Goal: Transaction & Acquisition: Purchase product/service

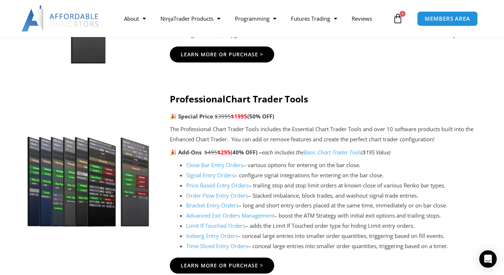
scroll to position [741, 0]
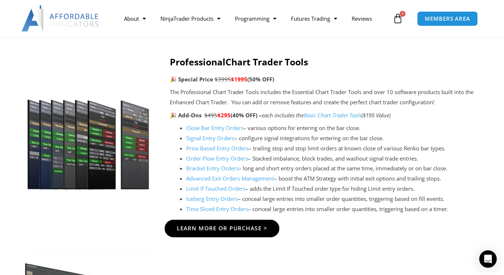
click at [233, 230] on span "Learn More Or Purchase >" at bounding box center [222, 228] width 91 height 5
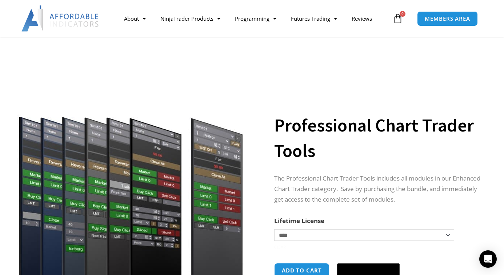
scroll to position [111, 0]
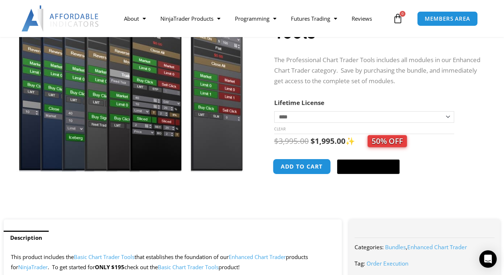
click at [307, 168] on button "Add to cart" at bounding box center [302, 167] width 58 height 16
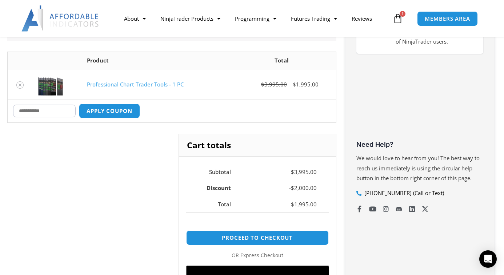
scroll to position [297, 0]
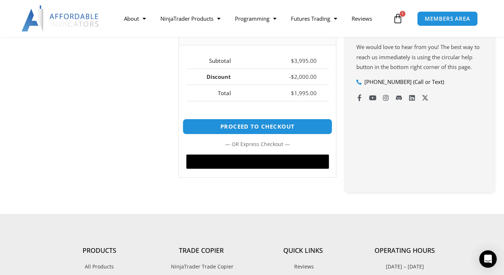
click at [270, 126] on link "Proceed to checkout" at bounding box center [257, 127] width 150 height 16
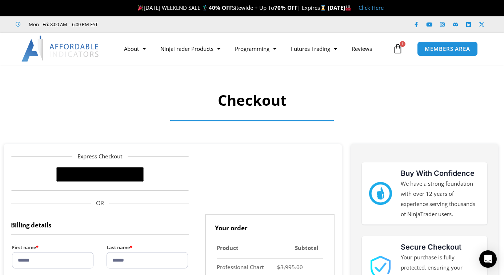
select select "**"
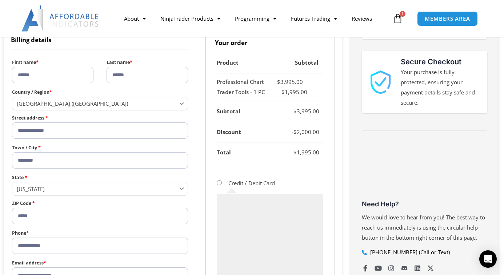
scroll to position [334, 0]
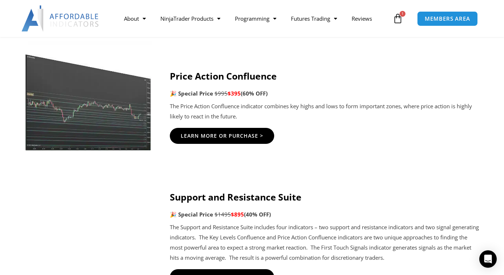
scroll to position [853, 0]
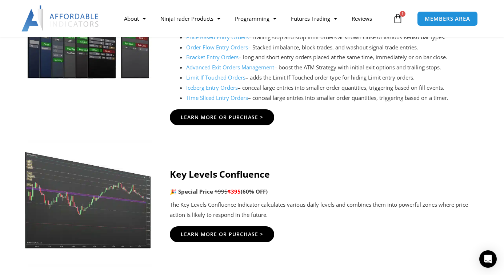
click at [397, 15] on icon at bounding box center [398, 18] width 10 height 10
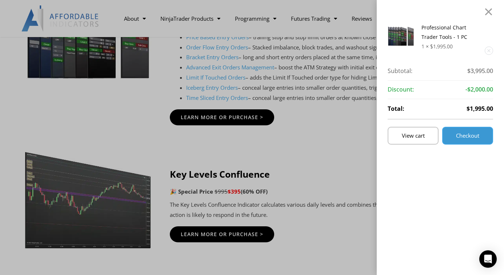
click at [468, 136] on span "Checkout" at bounding box center [467, 135] width 23 height 5
click at [487, 12] on div at bounding box center [488, 11] width 9 height 8
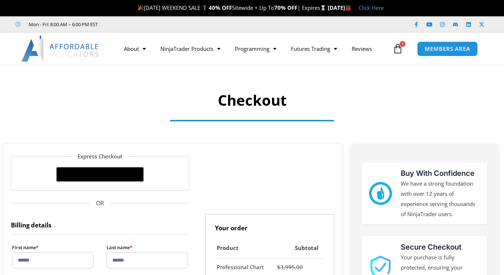
select select "**"
click at [397, 50] on icon at bounding box center [398, 49] width 10 height 10
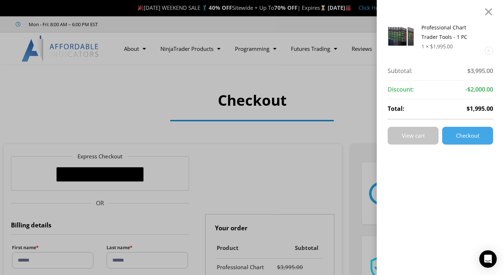
click at [423, 138] on span "View cart" at bounding box center [413, 135] width 23 height 5
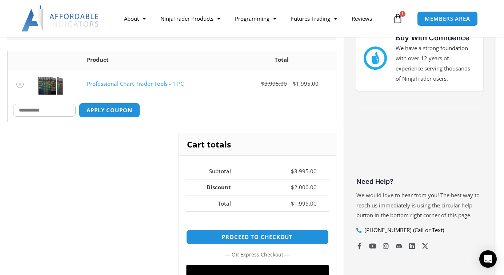
scroll to position [259, 0]
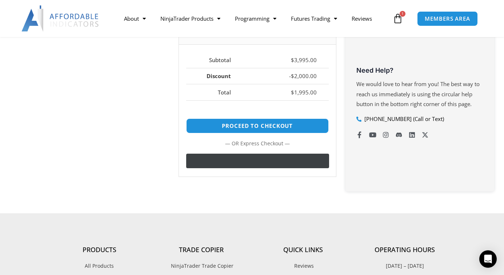
click at [293, 165] on div "@import url(//fonts.googleapis.com/css?family=Google+Sans_old:500) ••••••" at bounding box center [289, 161] width 85 height 11
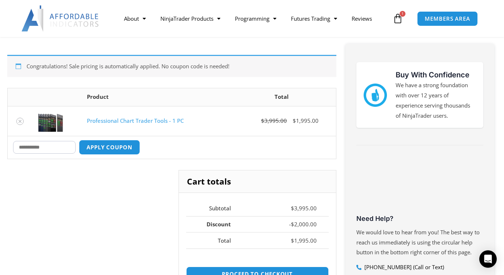
scroll to position [0, 0]
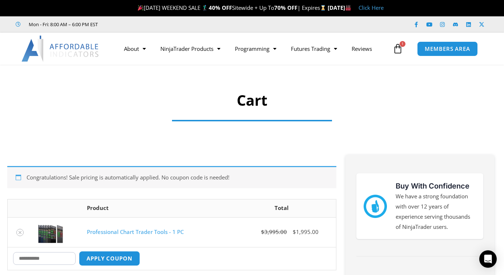
click at [398, 49] on icon at bounding box center [398, 49] width 10 height 10
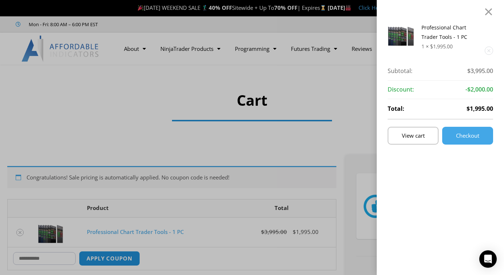
click at [489, 50] on link "Remove this item" at bounding box center [489, 51] width 8 height 8
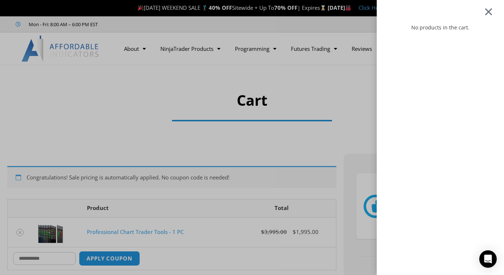
click at [486, 10] on div at bounding box center [488, 11] width 9 height 8
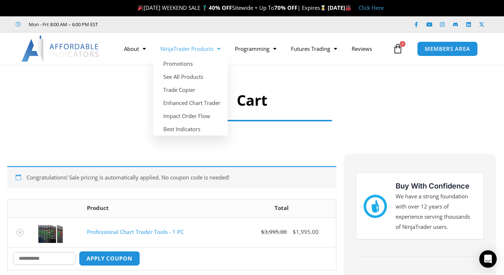
click at [200, 45] on link "NinjaTrader Products" at bounding box center [190, 48] width 75 height 17
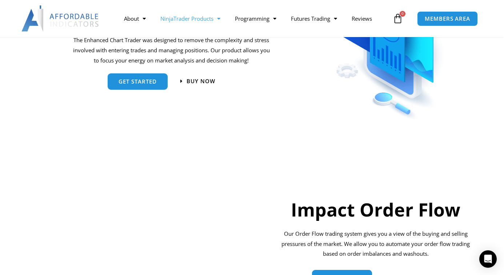
scroll to position [482, 0]
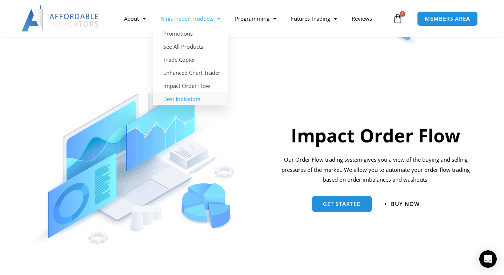
click at [190, 99] on link "Best Indicators" at bounding box center [190, 98] width 75 height 13
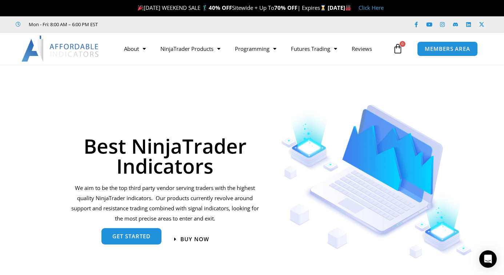
click at [118, 235] on span "get started" at bounding box center [131, 236] width 38 height 5
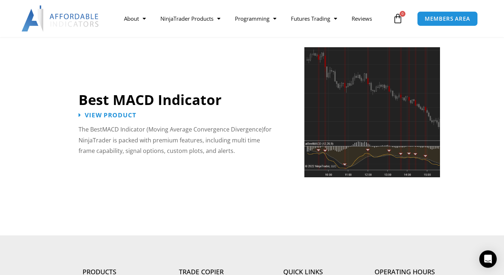
scroll to position [1585, 0]
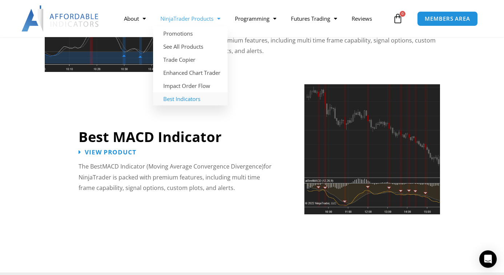
click at [177, 15] on link "NinjaTrader Products" at bounding box center [190, 18] width 75 height 17
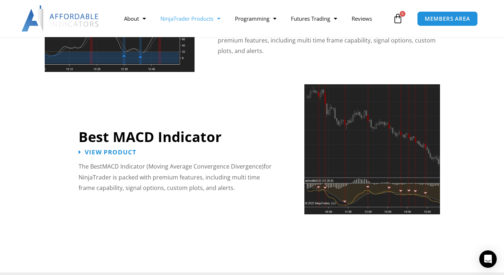
click at [220, 18] on span "Menu" at bounding box center [216, 18] width 7 height 13
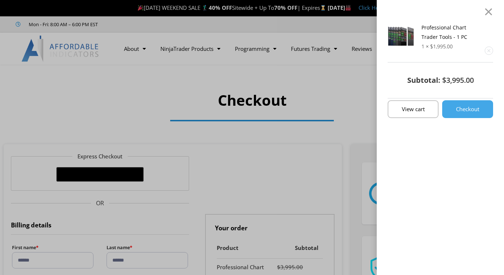
select select "**"
click at [490, 50] on link "Remove this item" at bounding box center [489, 51] width 8 height 8
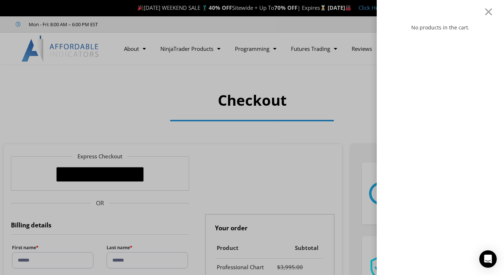
click at [490, 49] on div "No products in the cart." at bounding box center [439, 145] width 105 height 245
click at [490, 11] on div at bounding box center [488, 11] width 9 height 8
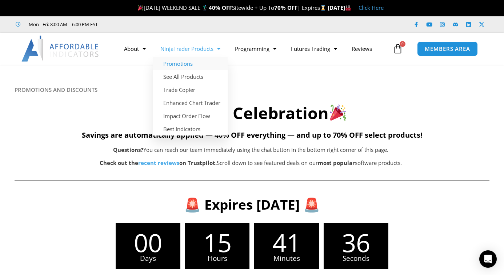
click at [178, 63] on link "Promotions" at bounding box center [190, 63] width 75 height 13
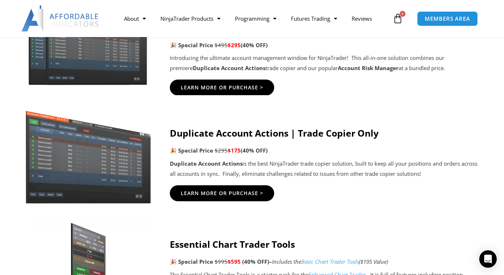
scroll to position [297, 0]
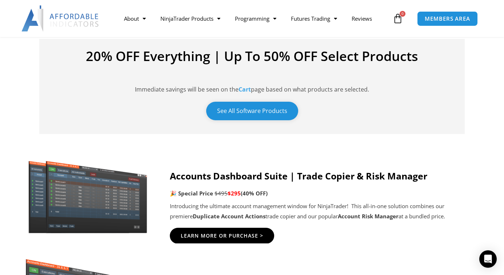
click at [269, 108] on link "See All Software Products" at bounding box center [252, 111] width 92 height 19
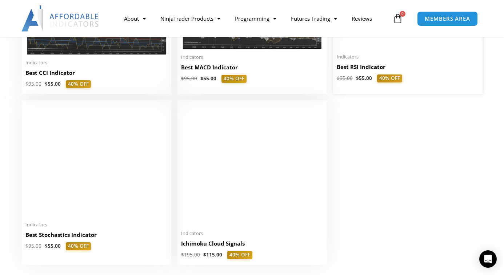
scroll to position [1557, 0]
